Goal: Task Accomplishment & Management: Manage account settings

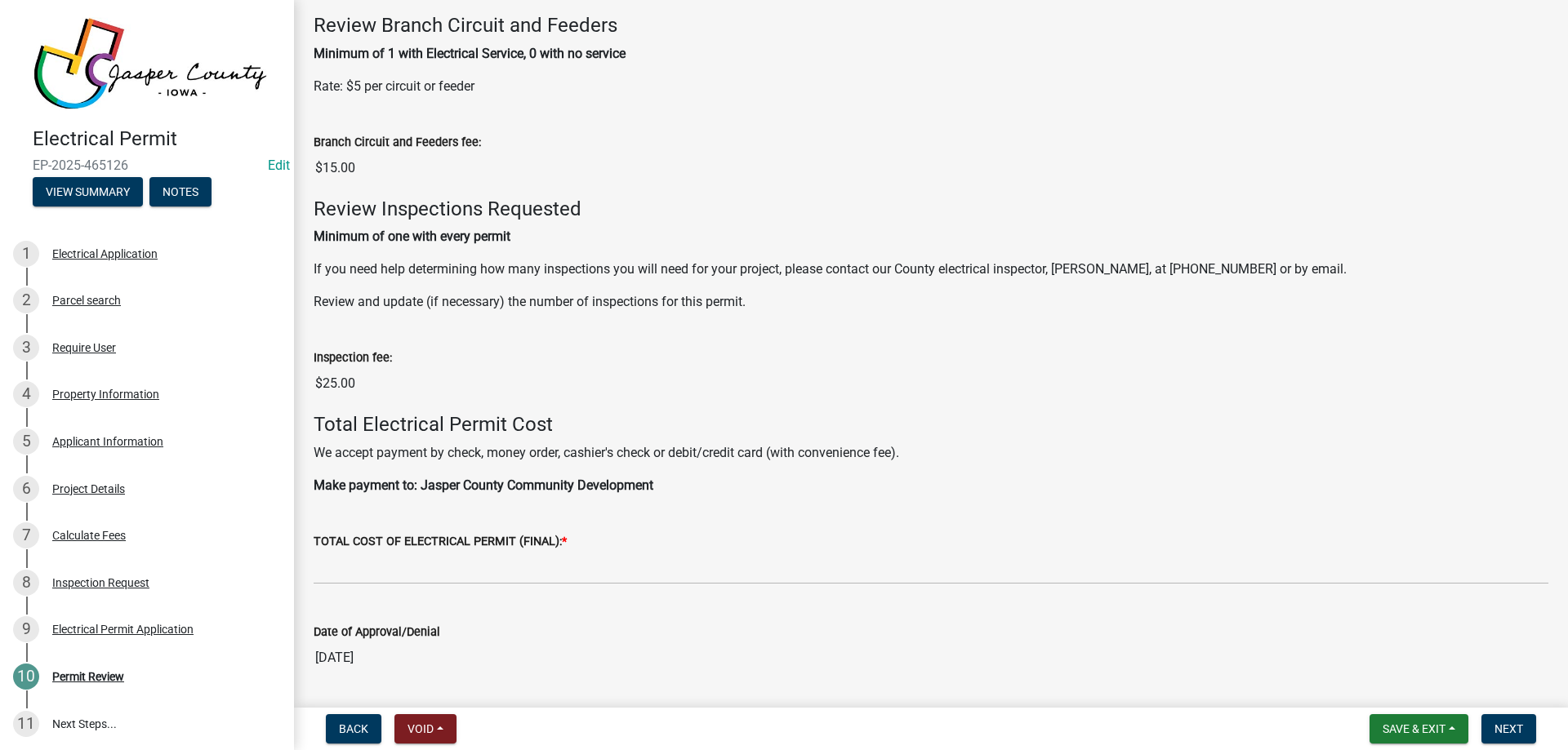
scroll to position [734, 0]
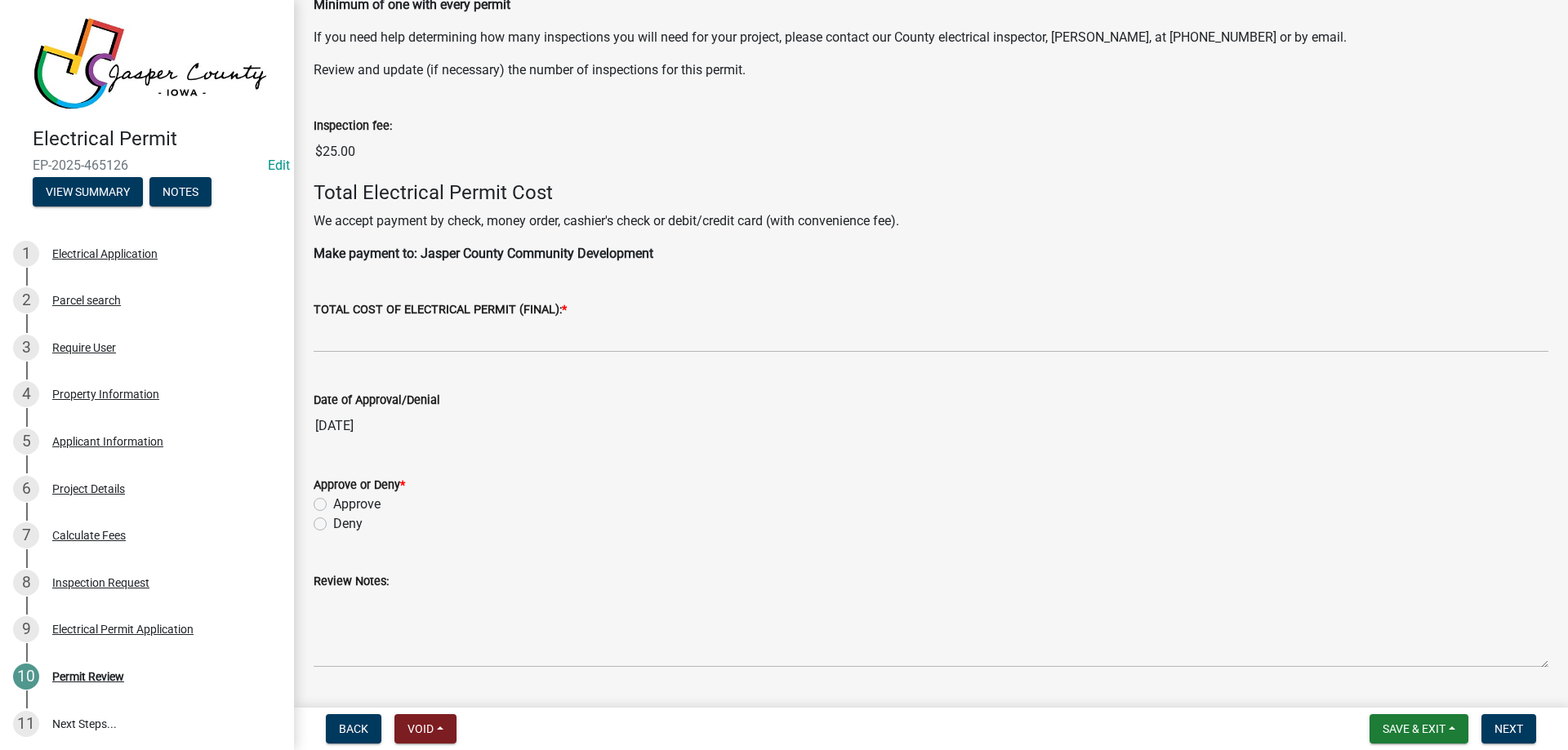
click at [333, 504] on label "Approve" at bounding box center [357, 504] width 48 height 20
click at [333, 504] on input "Approve" at bounding box center [338, 499] width 11 height 11
radio input "true"
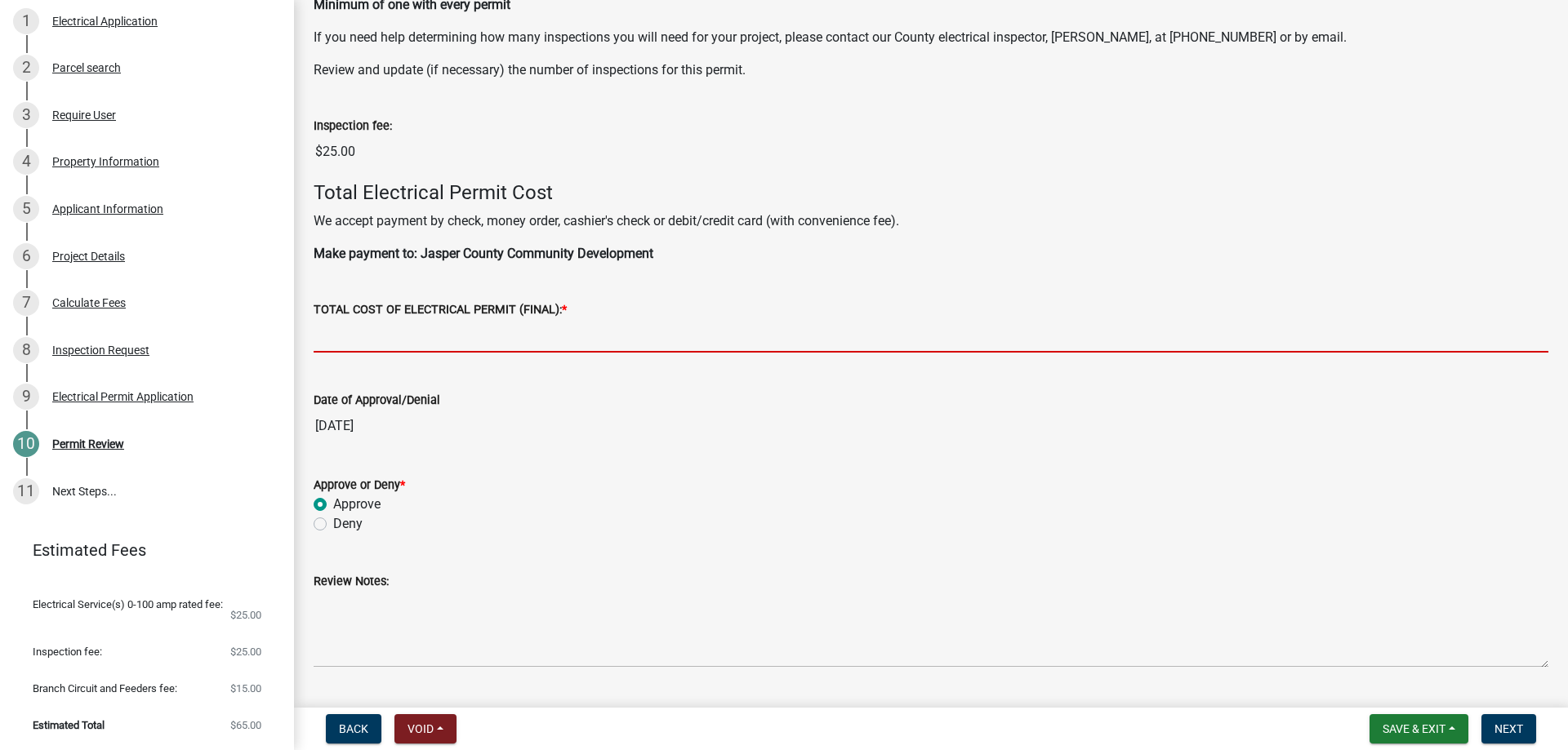
click at [478, 326] on input "text" at bounding box center [931, 336] width 1235 height 34
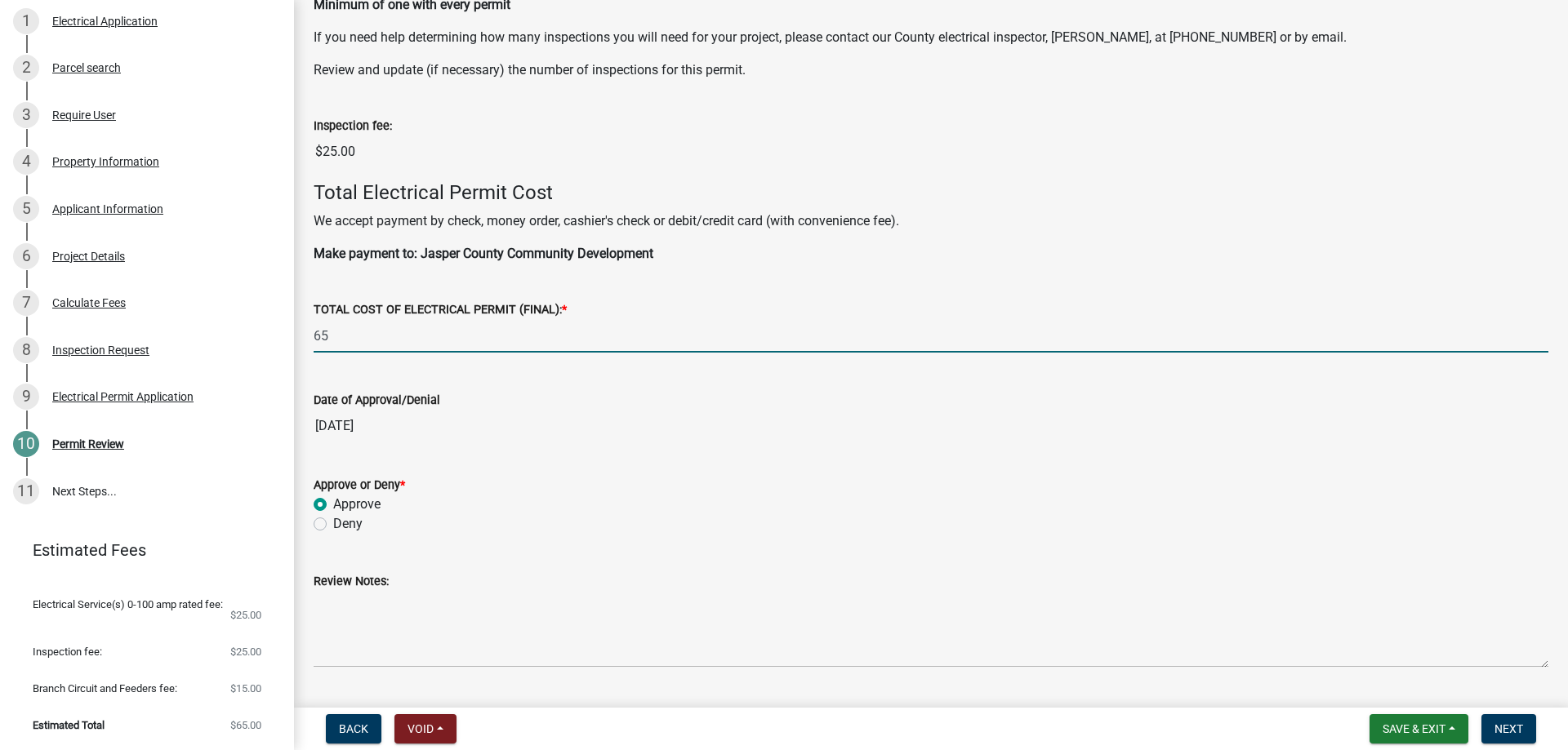
type input "65"
drag, startPoint x: 901, startPoint y: 553, endPoint x: 914, endPoint y: 535, distance: 22.2
click at [901, 553] on div "Review Notes:" at bounding box center [931, 608] width 1235 height 120
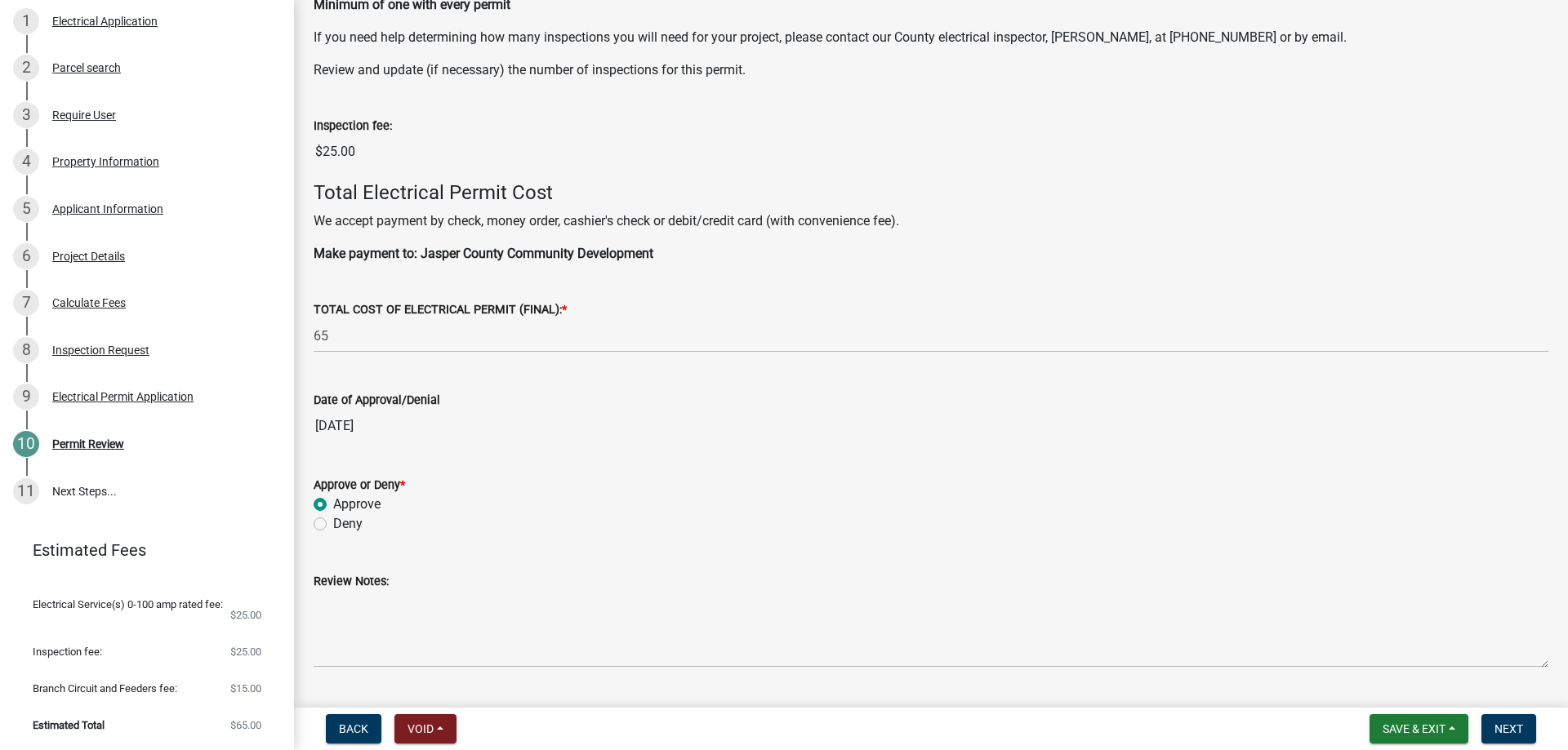
scroll to position [778, 0]
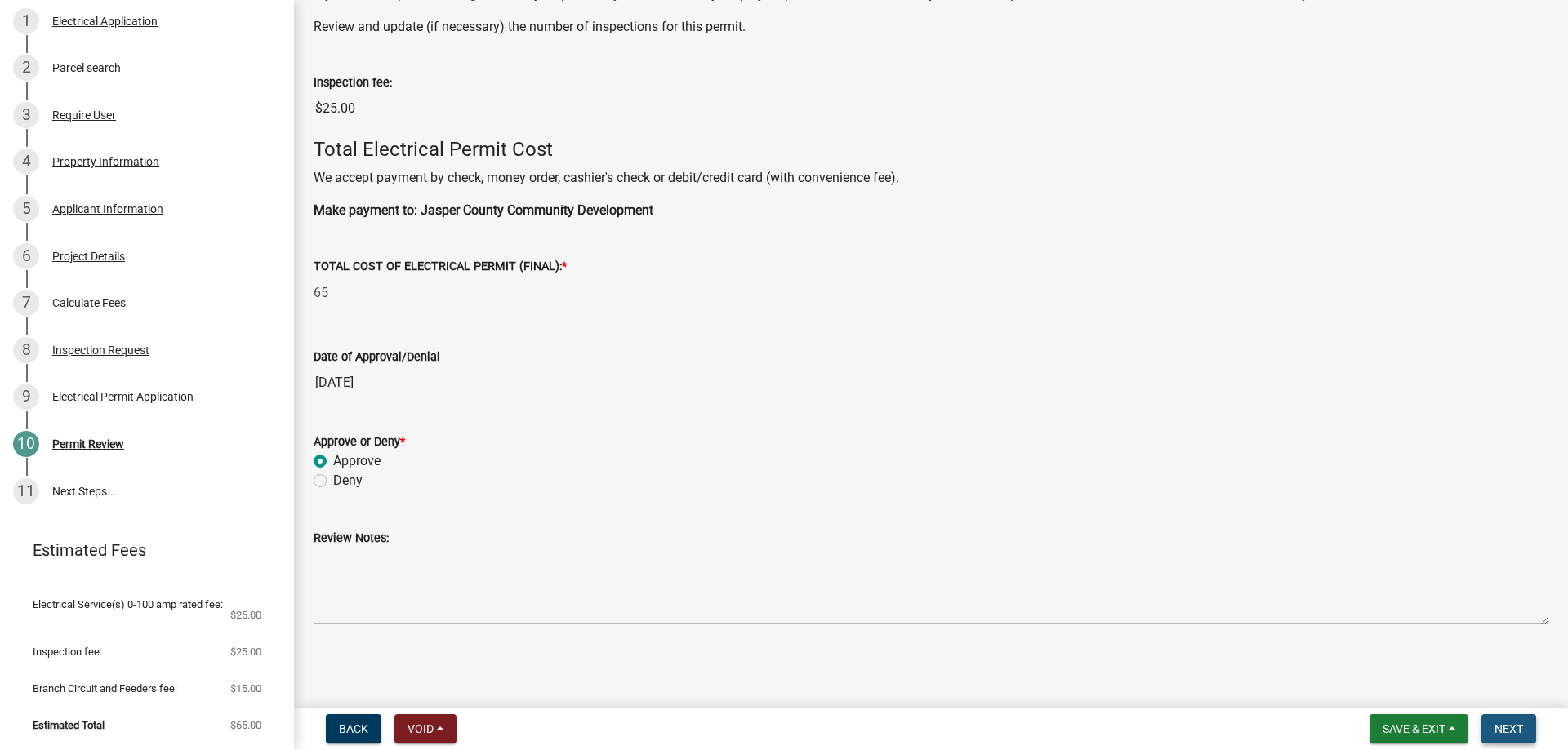
click at [1521, 718] on button "Next" at bounding box center [1508, 729] width 55 height 29
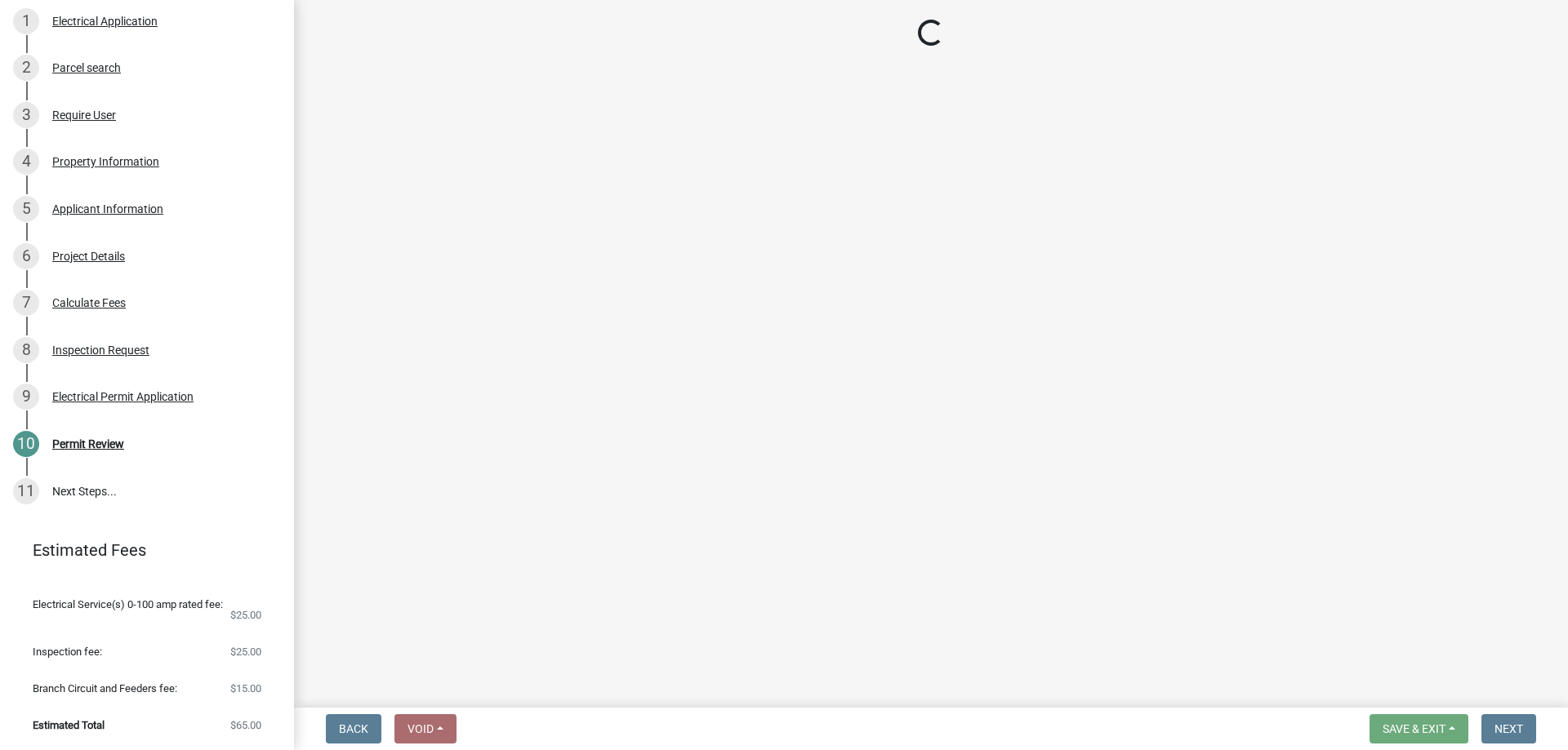
select select "3: 3"
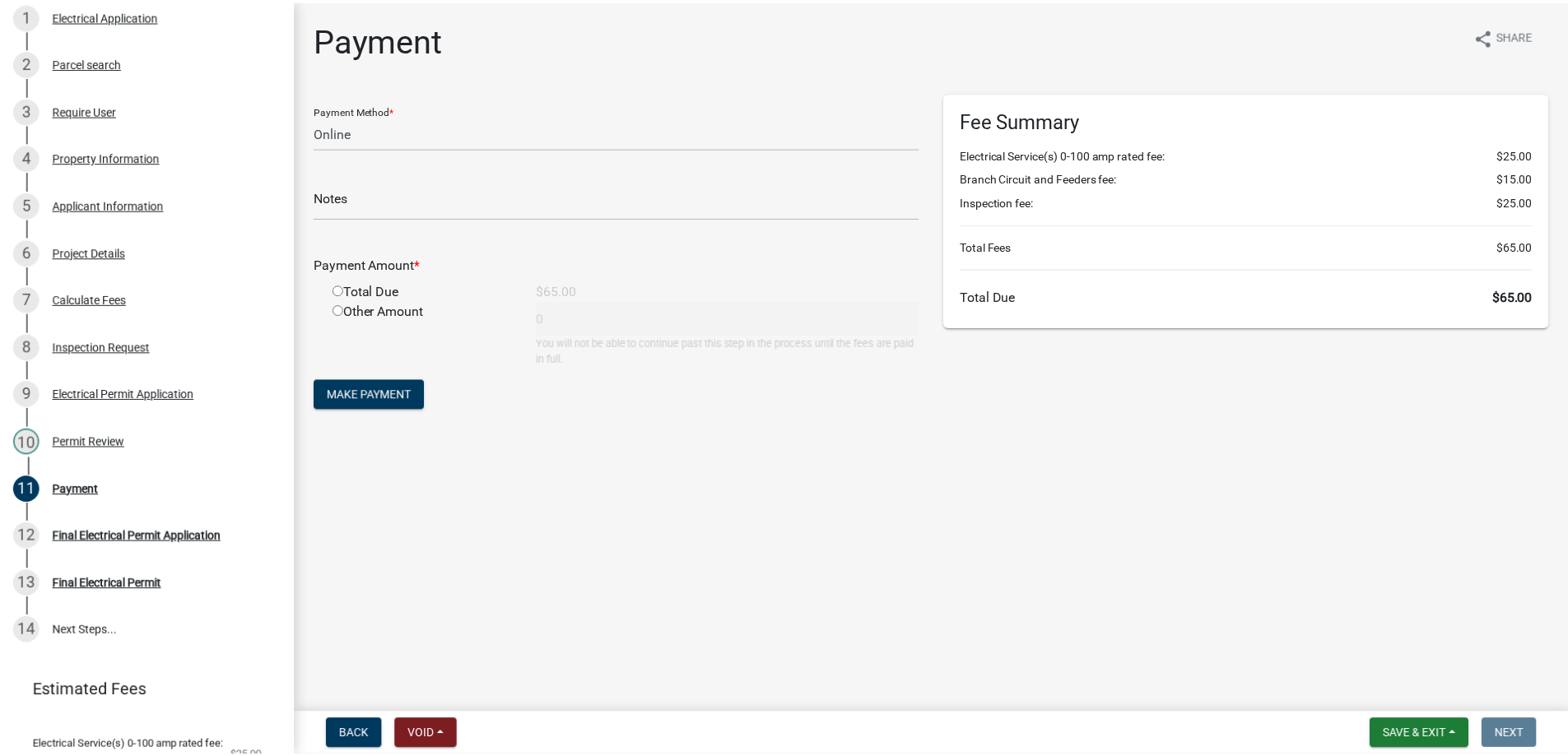
scroll to position [383, 0]
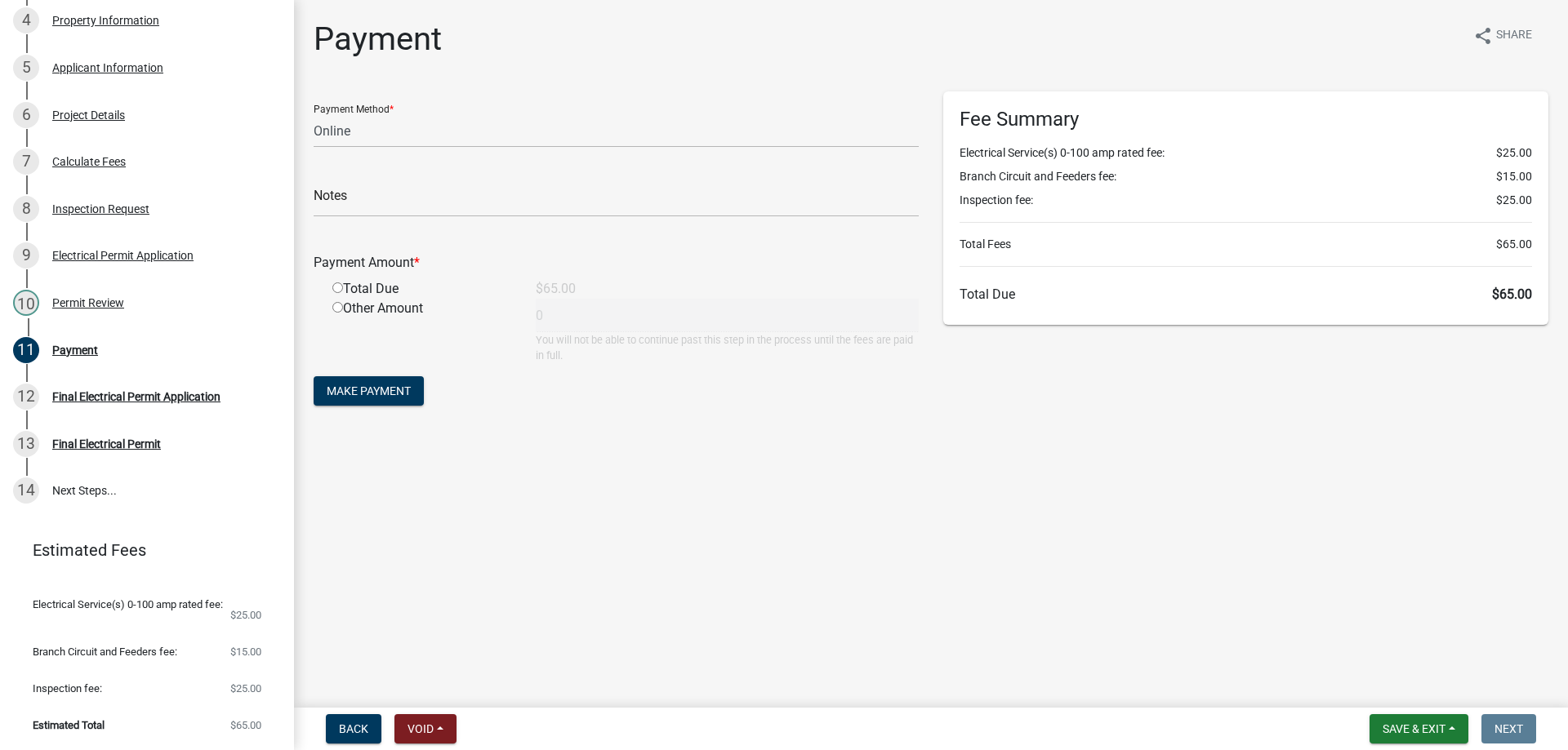
click at [337, 287] on input "radio" at bounding box center [338, 287] width 11 height 11
radio input "true"
type input "65"
click at [372, 129] on select "Credit Card POS Check Cash Online" at bounding box center [616, 131] width 605 height 34
select select "1: 0"
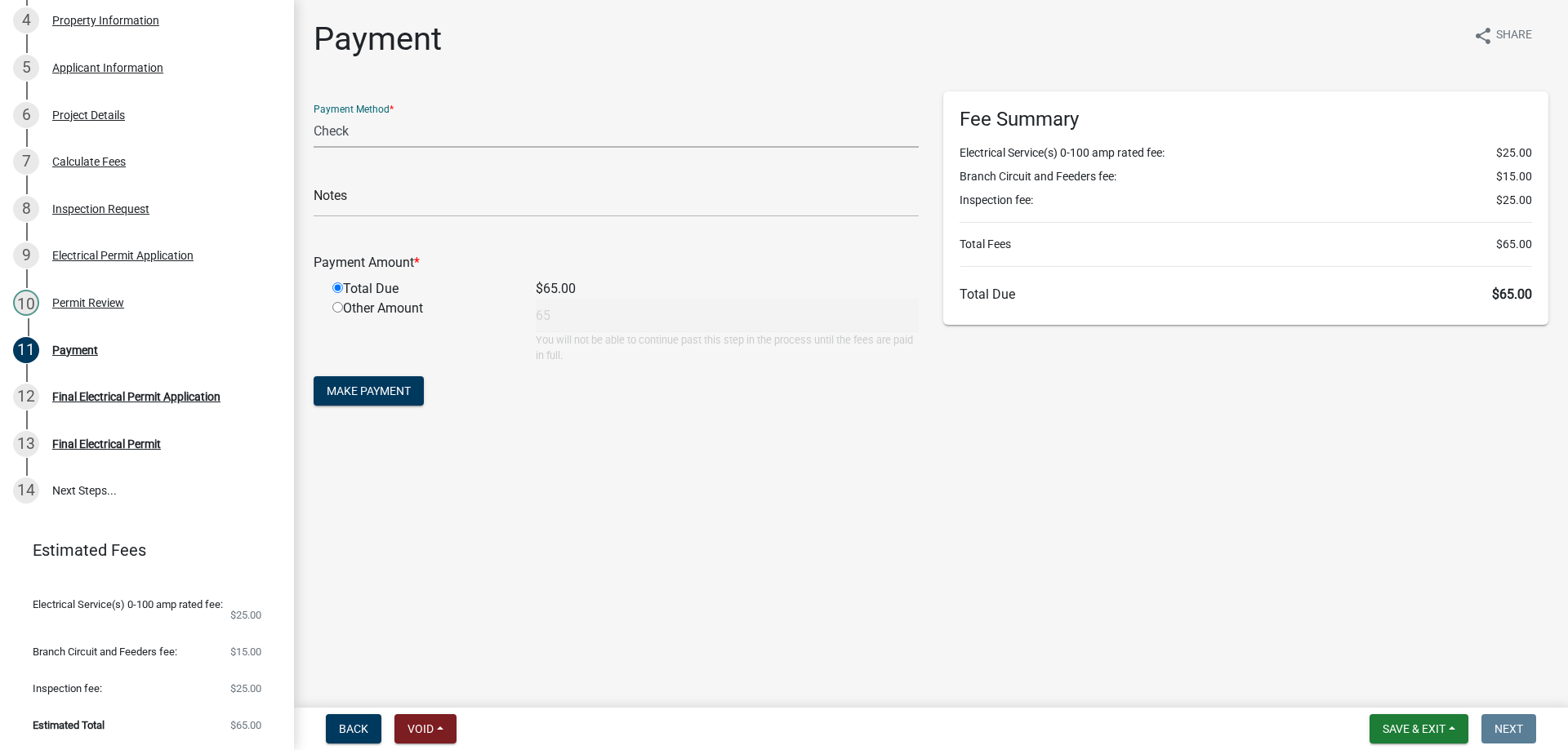
click at [314, 115] on select "Credit Card POS Check Cash Online" at bounding box center [616, 131] width 605 height 34
click at [392, 203] on input "text" at bounding box center [616, 200] width 605 height 34
type input "1116"
click at [369, 397] on span "Make Payment" at bounding box center [369, 391] width 84 height 13
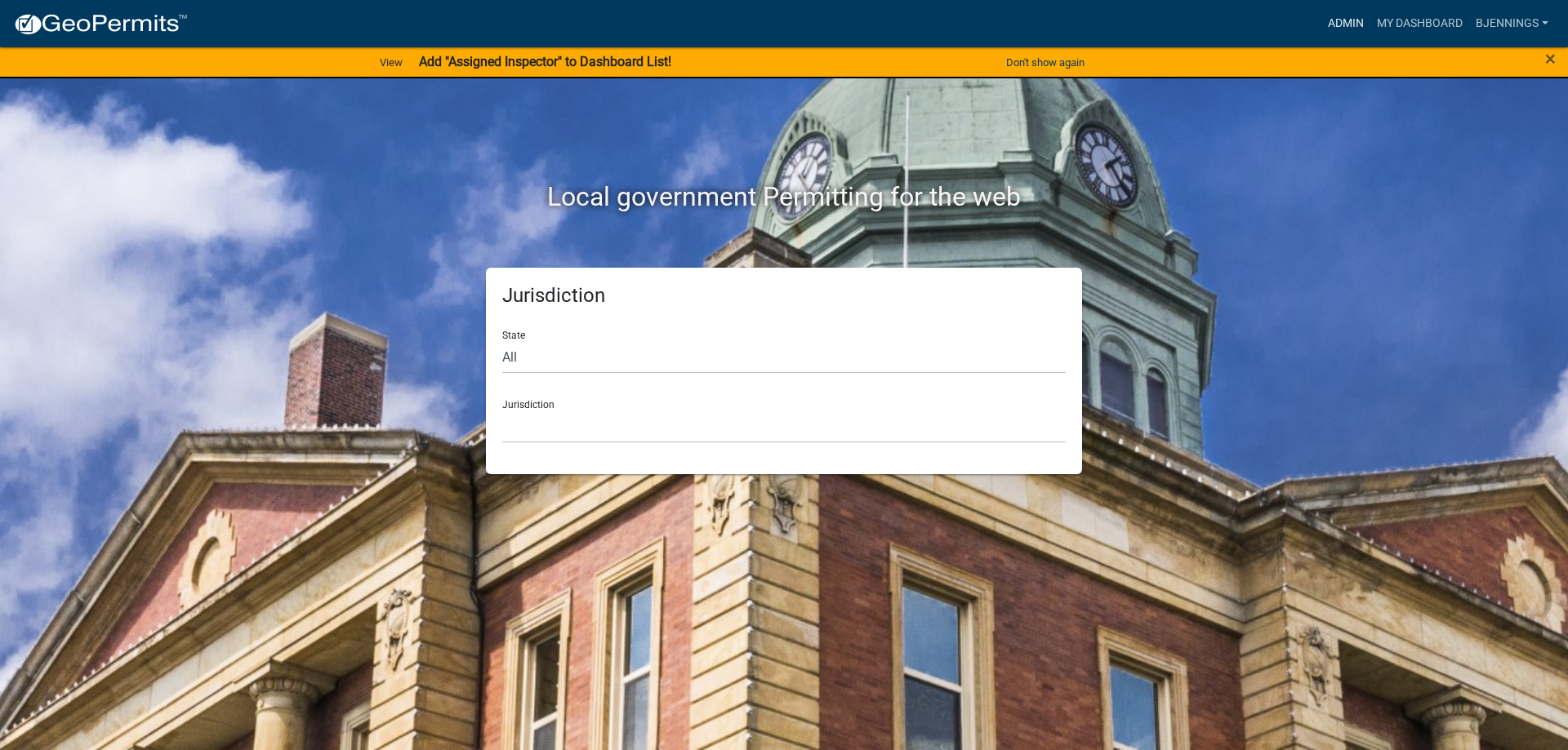
click at [1350, 16] on link "Admin" at bounding box center [1346, 24] width 49 height 31
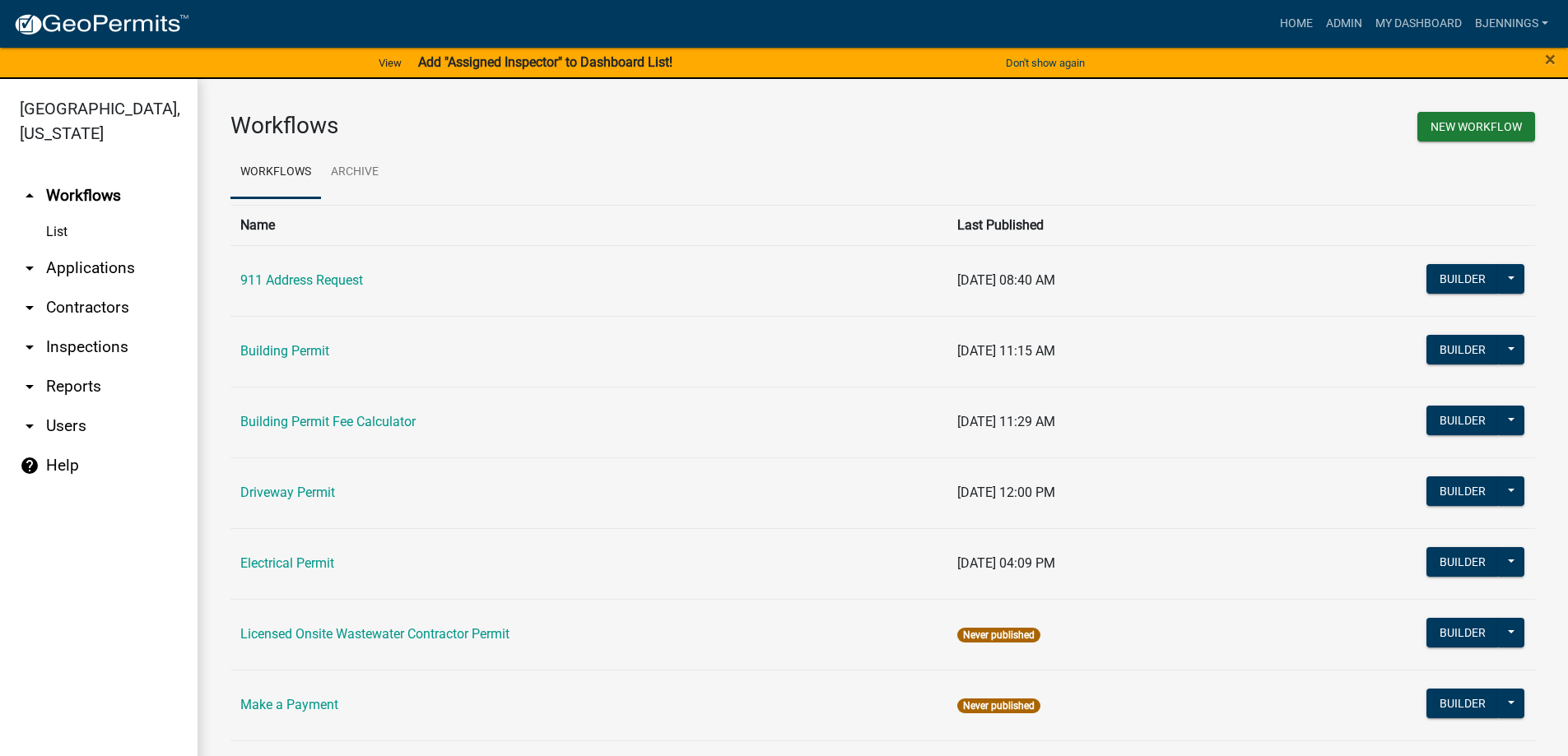
click at [26, 258] on icon "arrow_drop_down" at bounding box center [30, 268] width 20 height 20
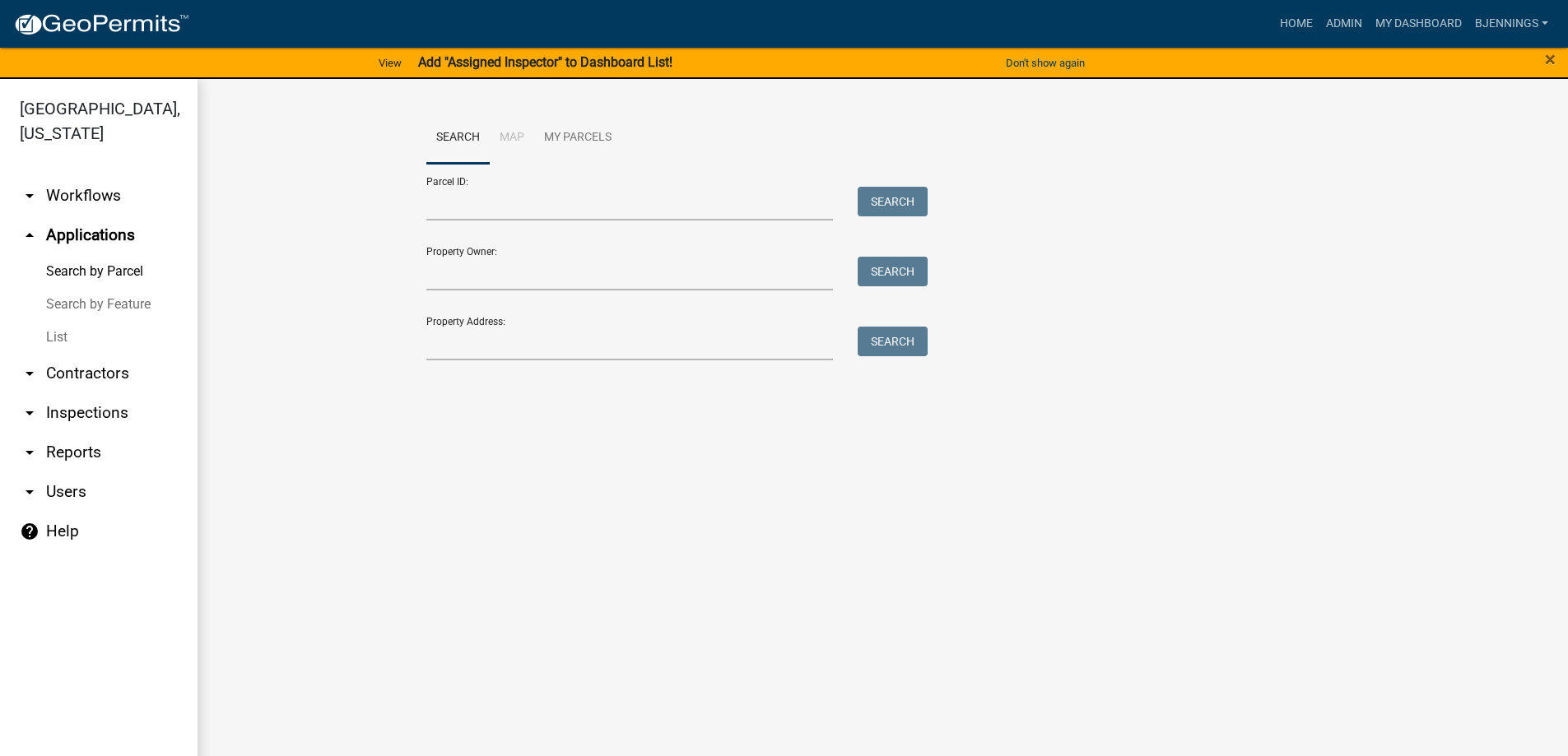
click at [53, 321] on link "List" at bounding box center [98, 338] width 197 height 33
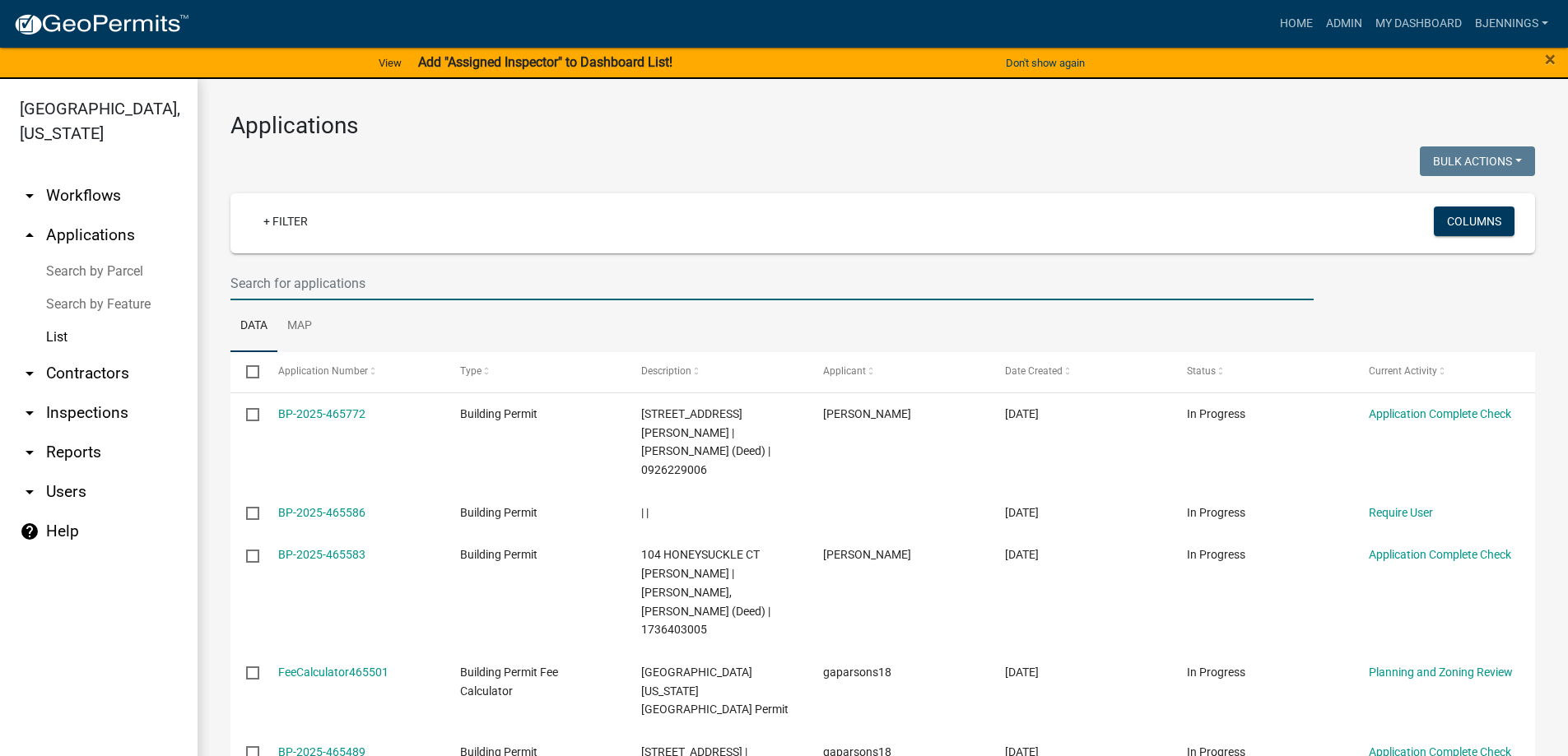
click at [507, 278] on input "text" at bounding box center [772, 283] width 1083 height 34
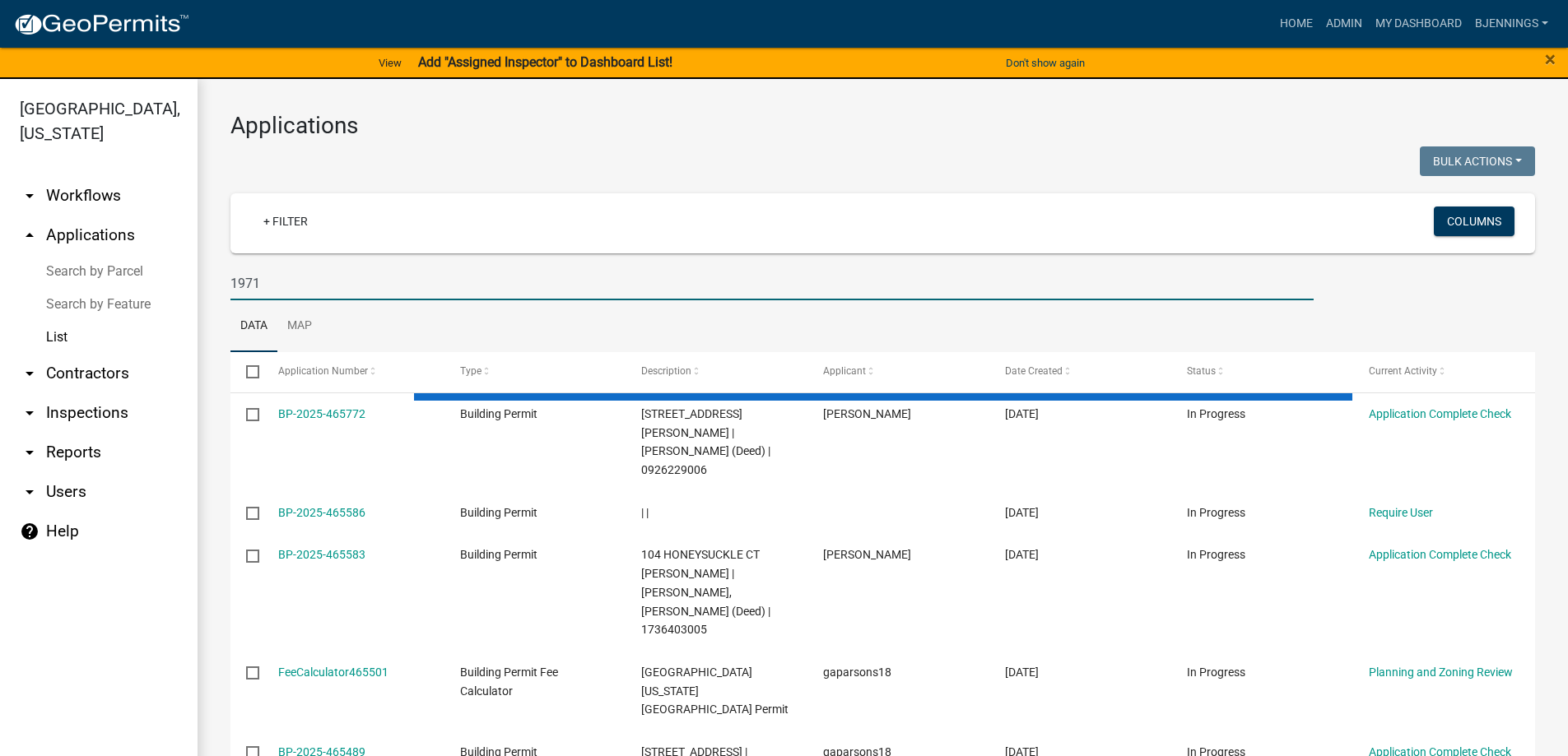
type input "1971"
click at [634, 147] on div at bounding box center [550, 163] width 665 height 34
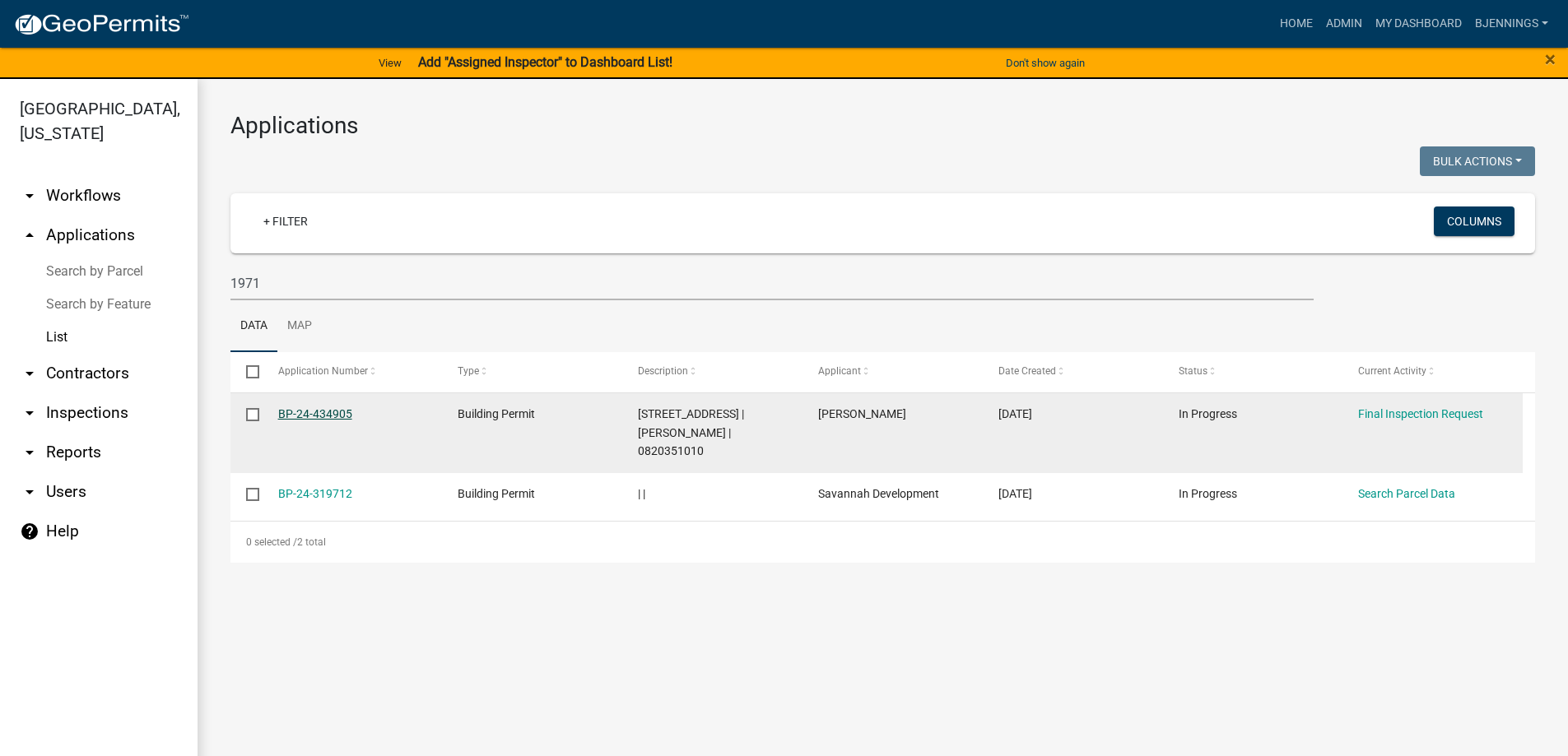
click at [317, 412] on link "BP-24-434905" at bounding box center [315, 413] width 74 height 13
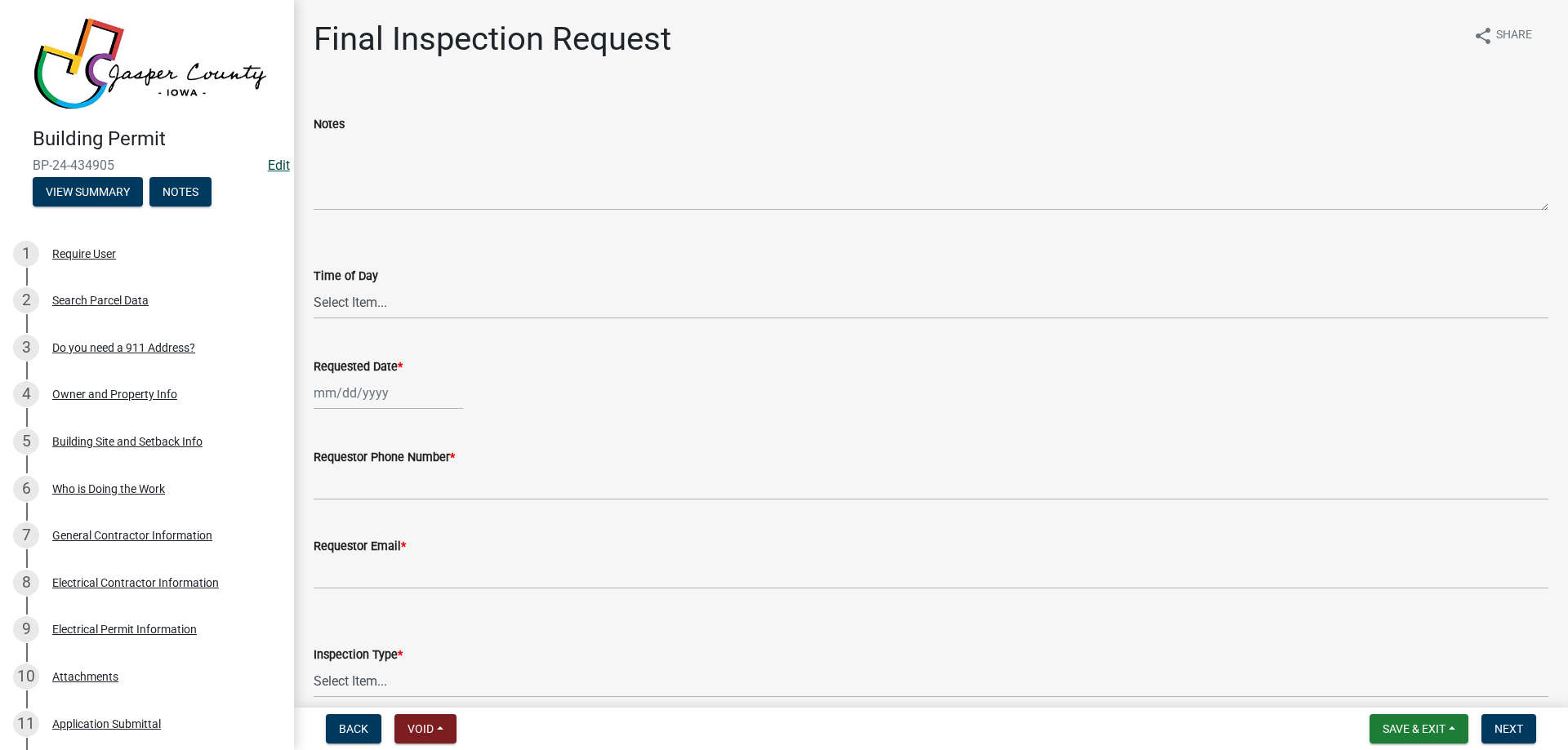
click at [275, 163] on link "Edit" at bounding box center [279, 165] width 22 height 16
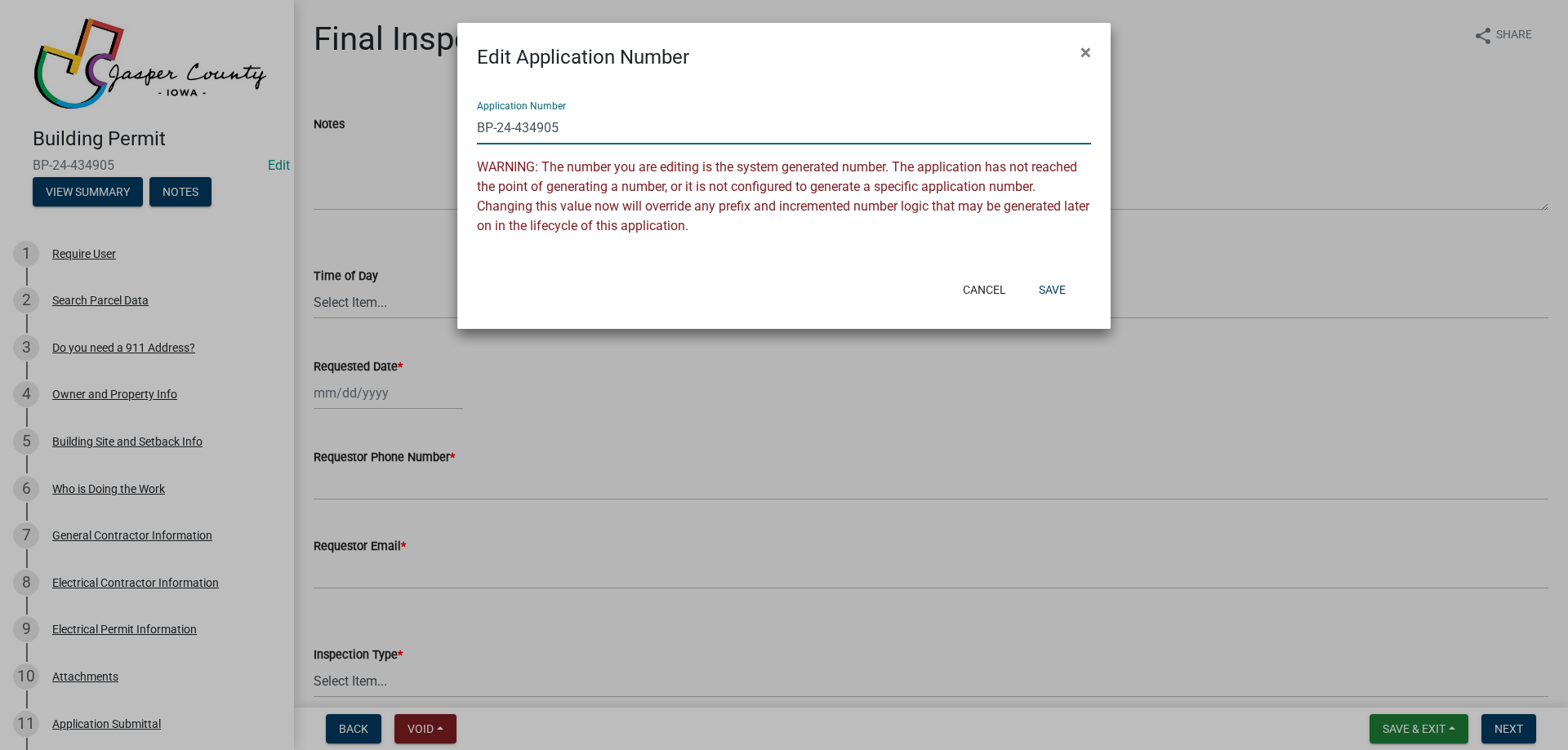
drag, startPoint x: 499, startPoint y: 121, endPoint x: 667, endPoint y: 115, distance: 168.1
click at [667, 115] on input "BP-24-434905" at bounding box center [784, 128] width 614 height 34
type input "BP-2025-113"
click at [1057, 288] on button "Save" at bounding box center [1052, 290] width 53 height 29
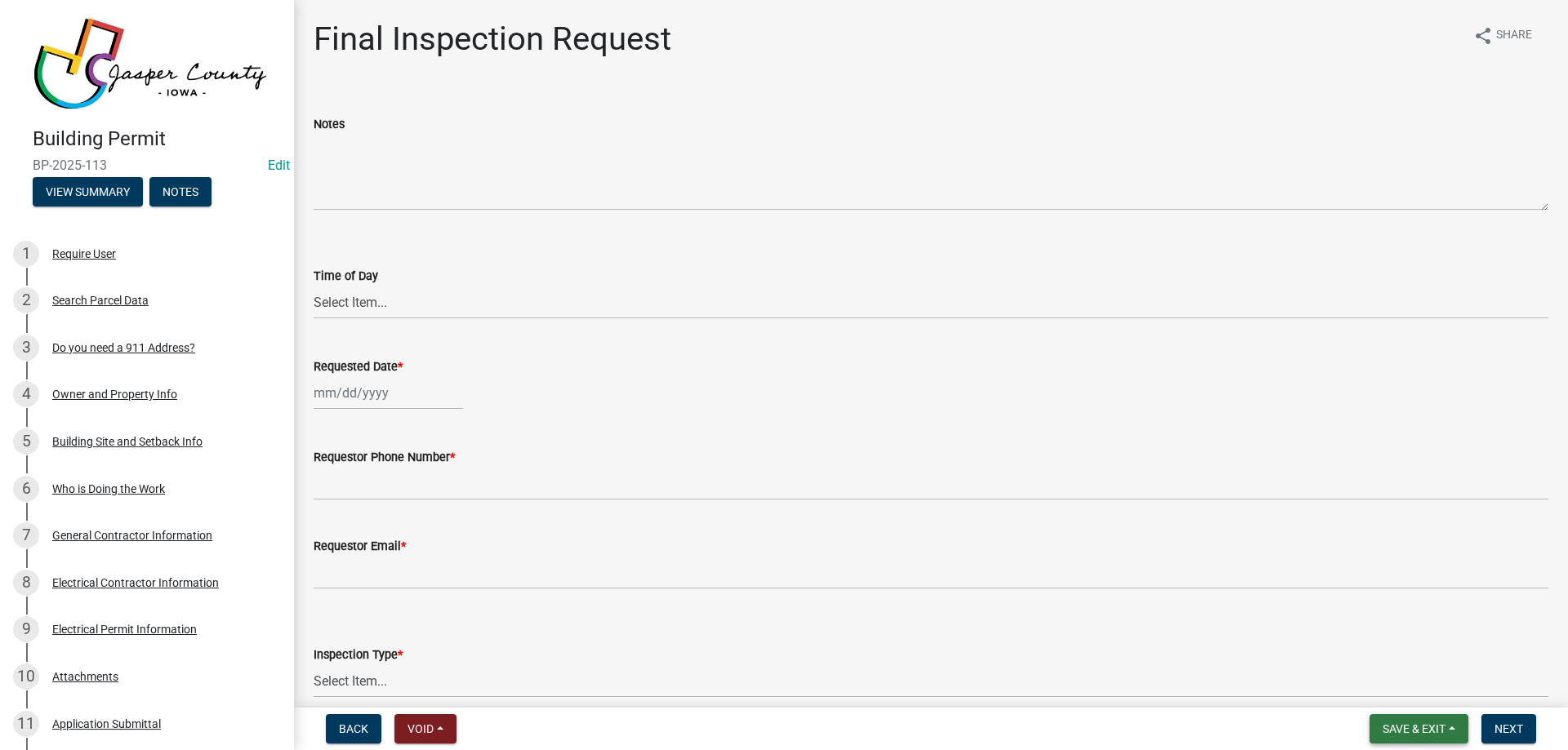
click at [1420, 718] on button "Save & Exit" at bounding box center [1419, 729] width 99 height 29
click at [1403, 684] on button "Save & Exit" at bounding box center [1403, 686] width 130 height 39
